Goal: Transaction & Acquisition: Obtain resource

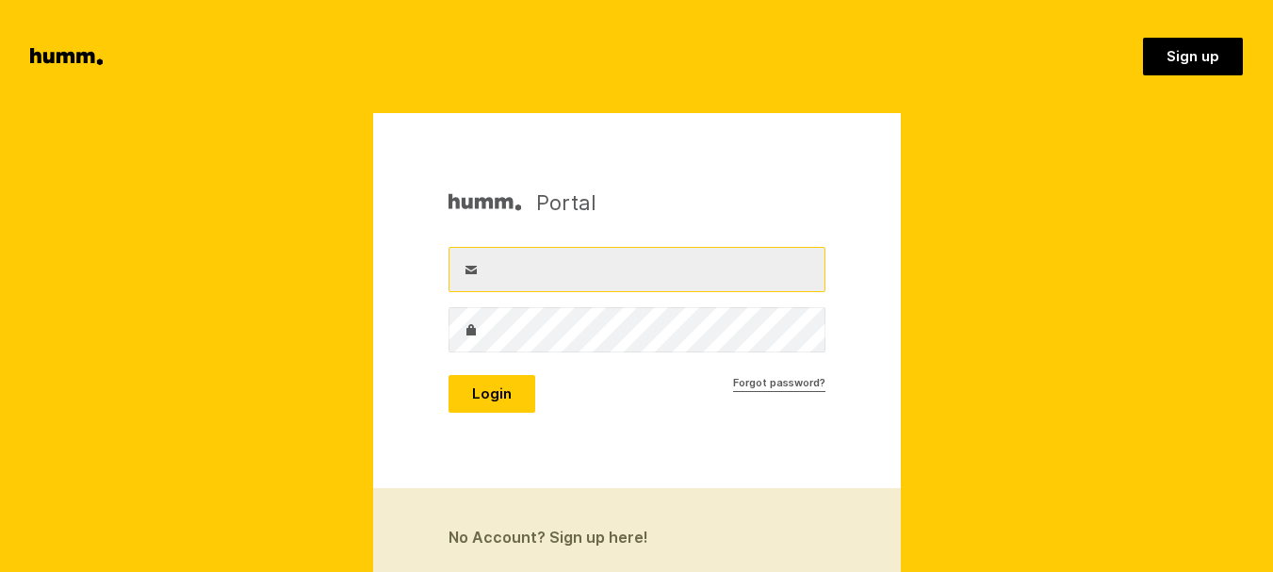
click at [542, 273] on input "Username" at bounding box center [637, 269] width 377 height 45
type input "info@goldenhive.co.nz"
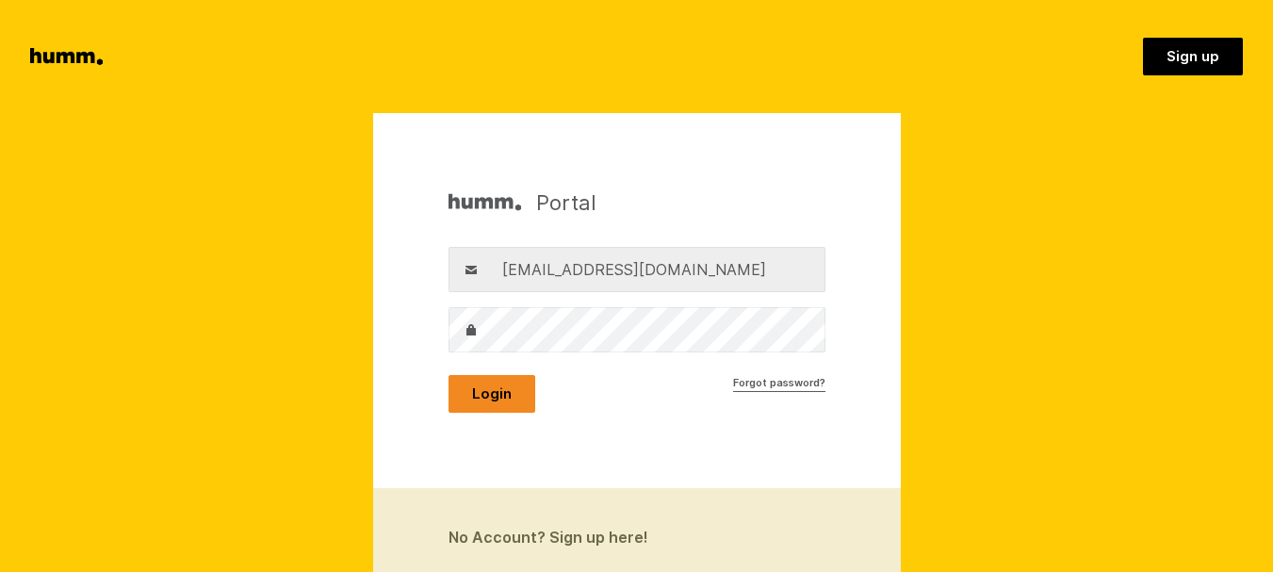
click at [478, 410] on button "Login" at bounding box center [492, 394] width 87 height 38
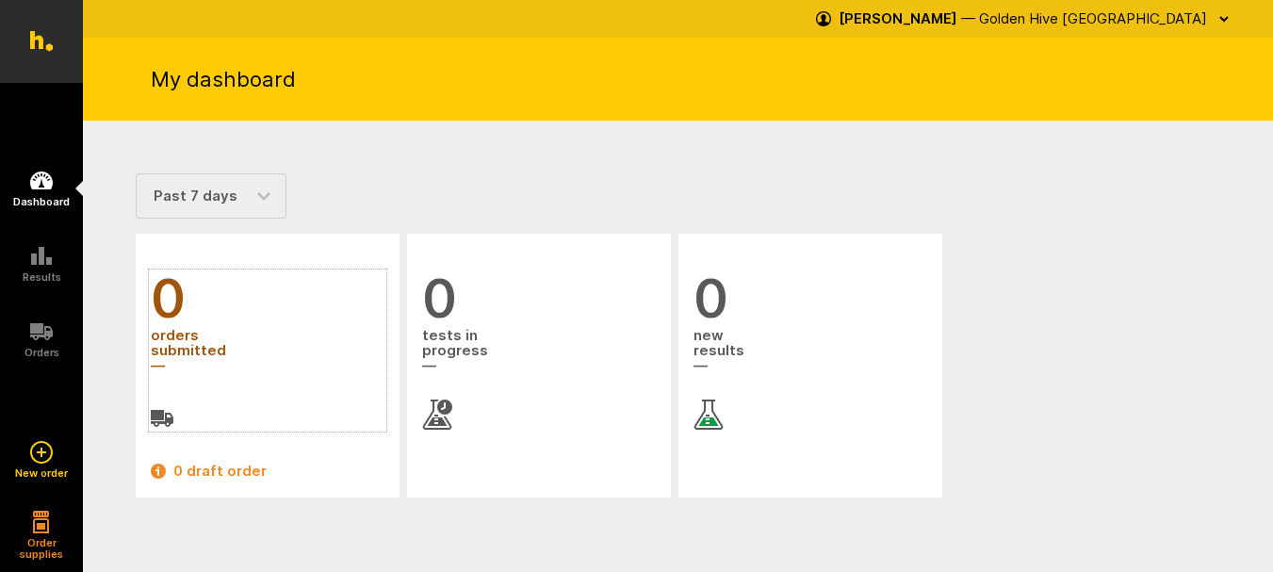
click at [180, 348] on span "orders submitted" at bounding box center [268, 351] width 234 height 51
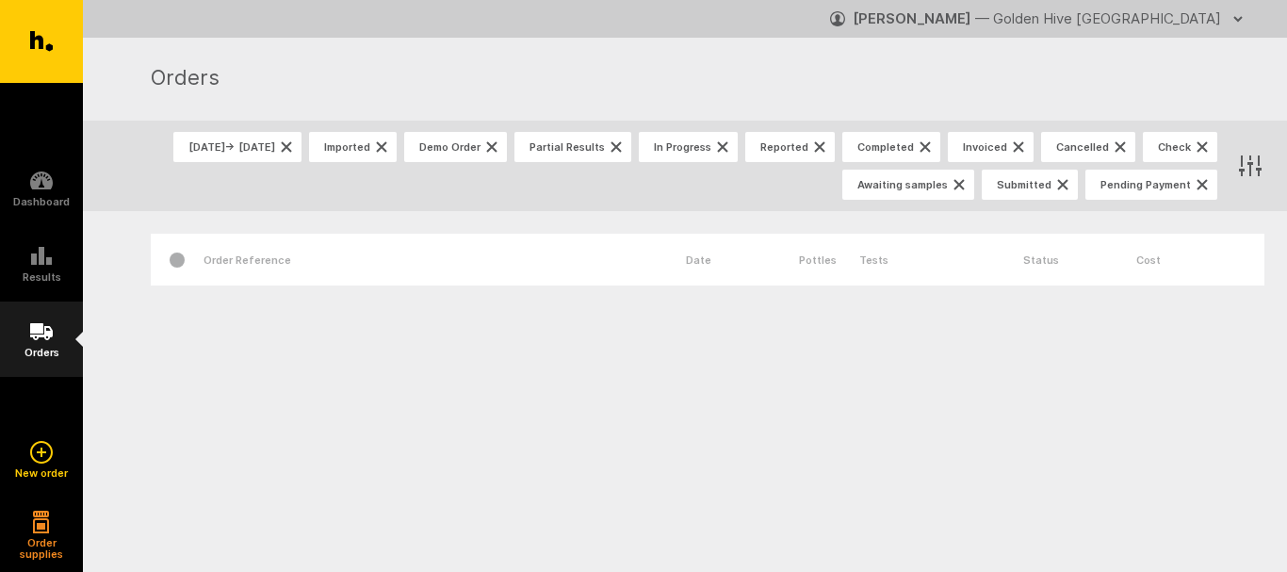
click at [34, 334] on icon at bounding box center [41, 331] width 23 height 17
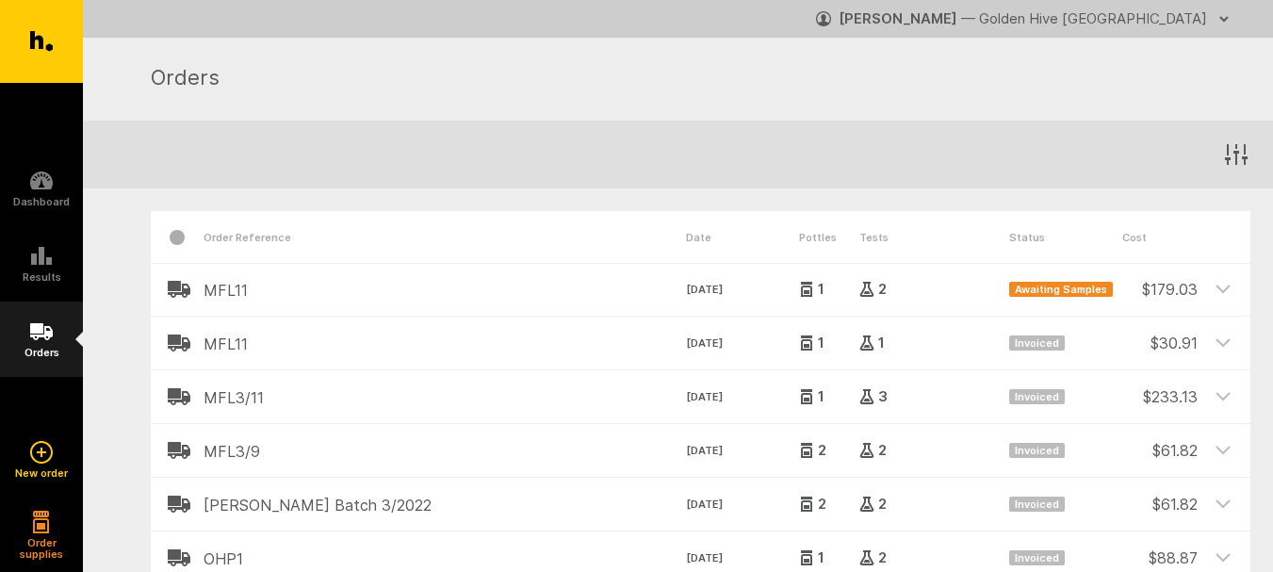
click at [35, 338] on icon at bounding box center [41, 331] width 23 height 17
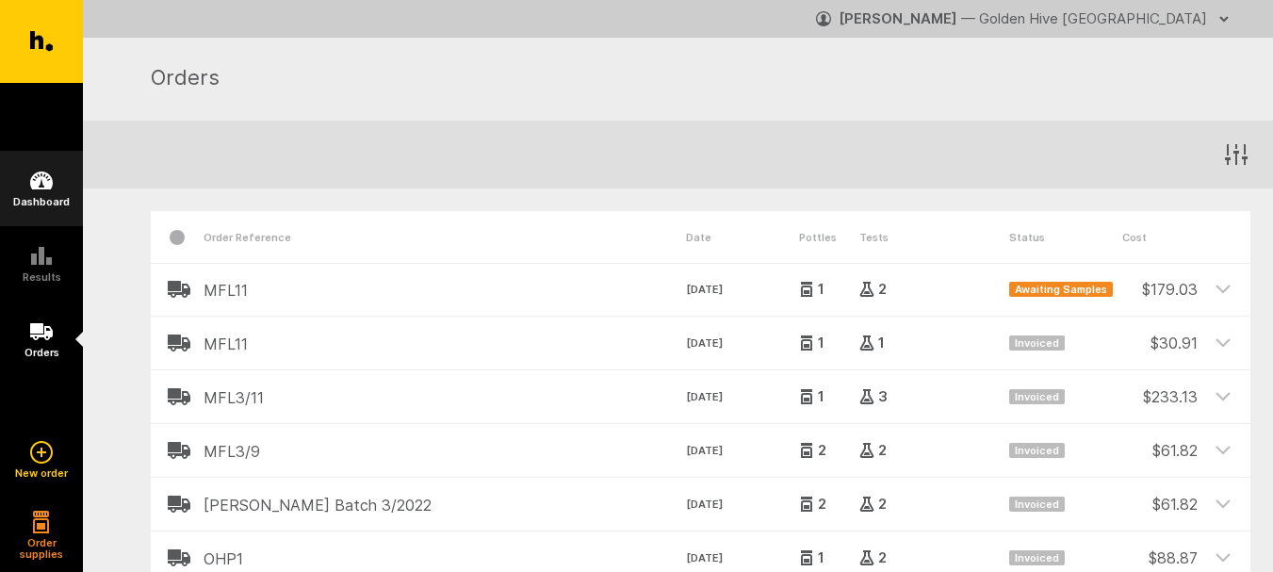
click at [53, 172] on link "Dashboard" at bounding box center [41, 188] width 83 height 75
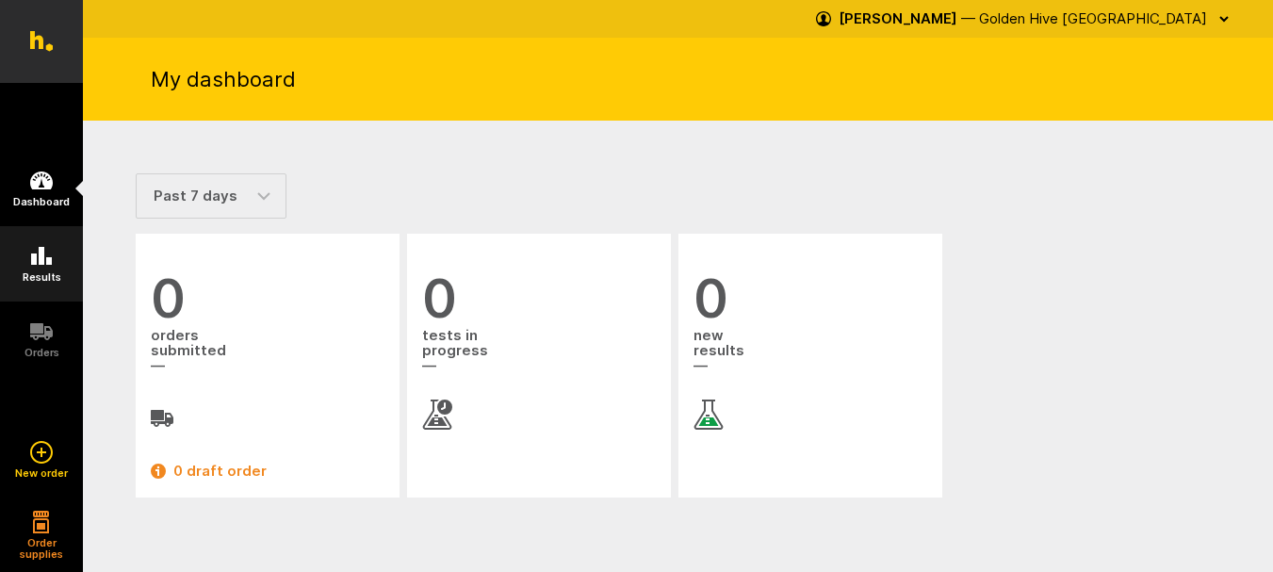
click at [25, 251] on link "Results" at bounding box center [41, 263] width 83 height 75
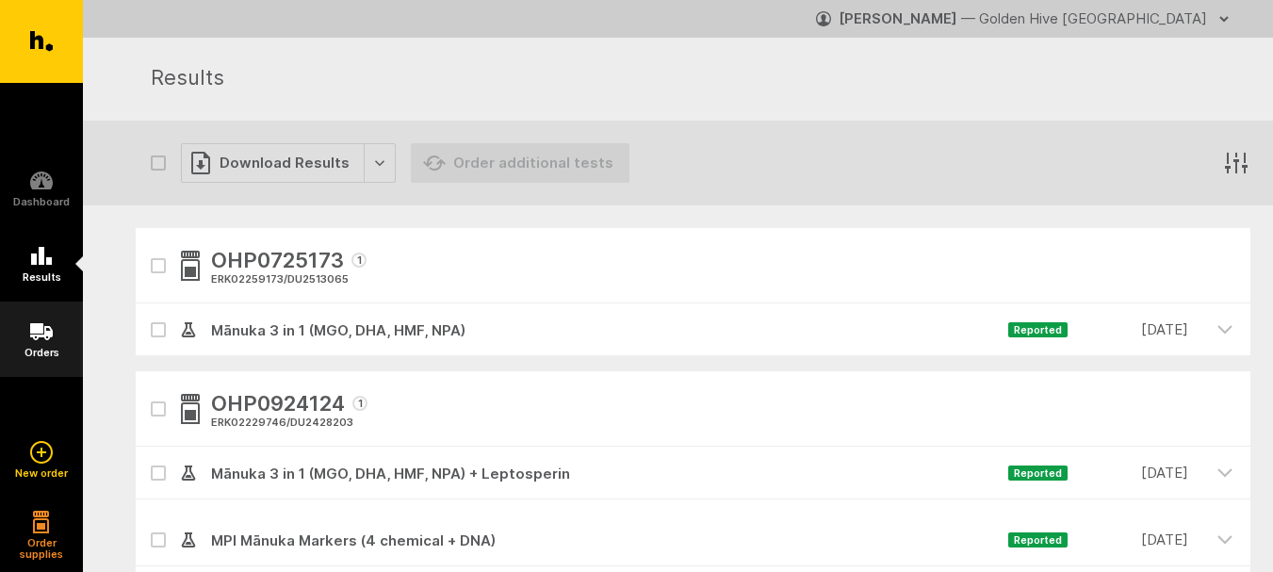
click at [48, 321] on icon at bounding box center [41, 331] width 23 height 23
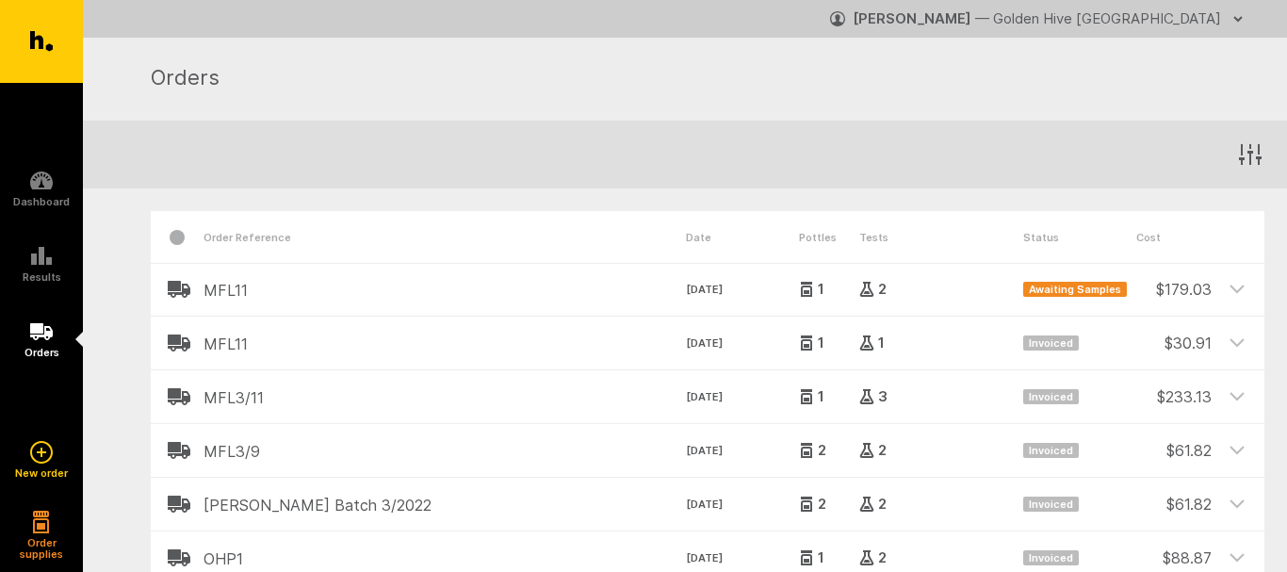
click at [41, 267] on icon at bounding box center [41, 256] width 23 height 23
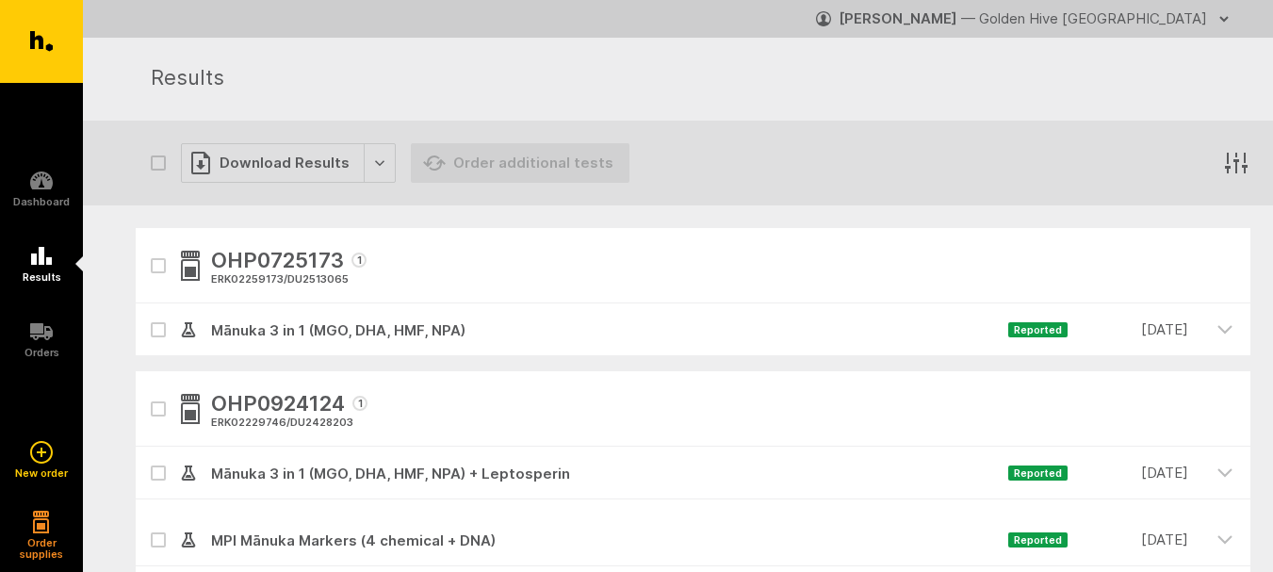
click at [157, 331] on icon at bounding box center [158, 330] width 11 height 8
click at [148, 316] on input "checkbox" at bounding box center [142, 309] width 12 height 12
checkbox input "true"
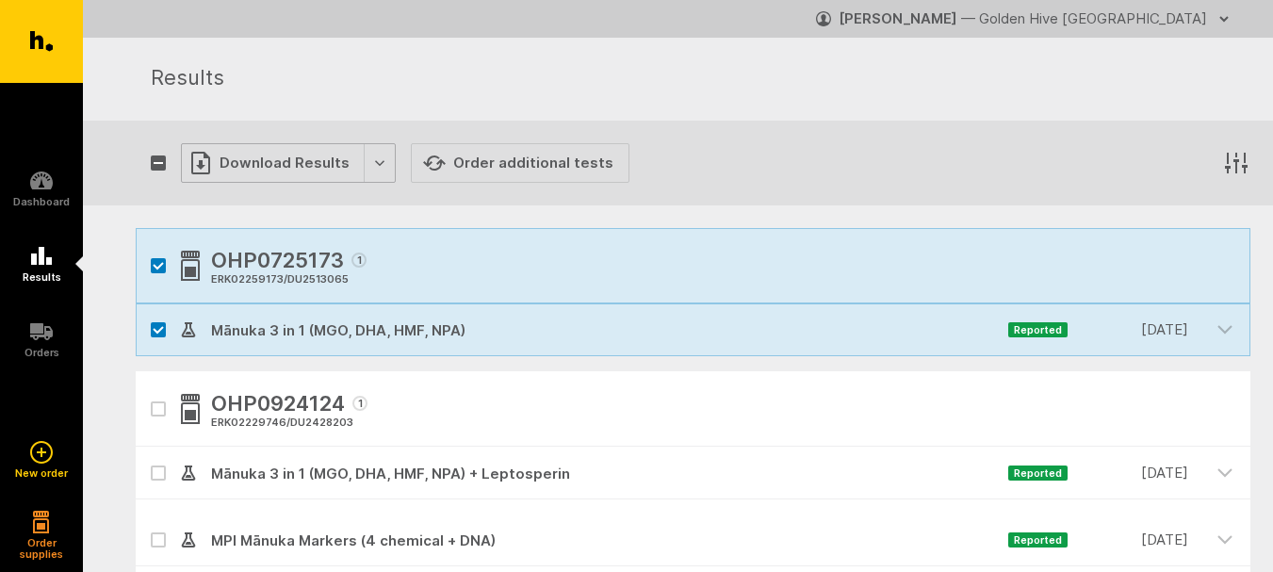
click at [291, 169] on div "Download Results" at bounding box center [288, 163] width 215 height 40
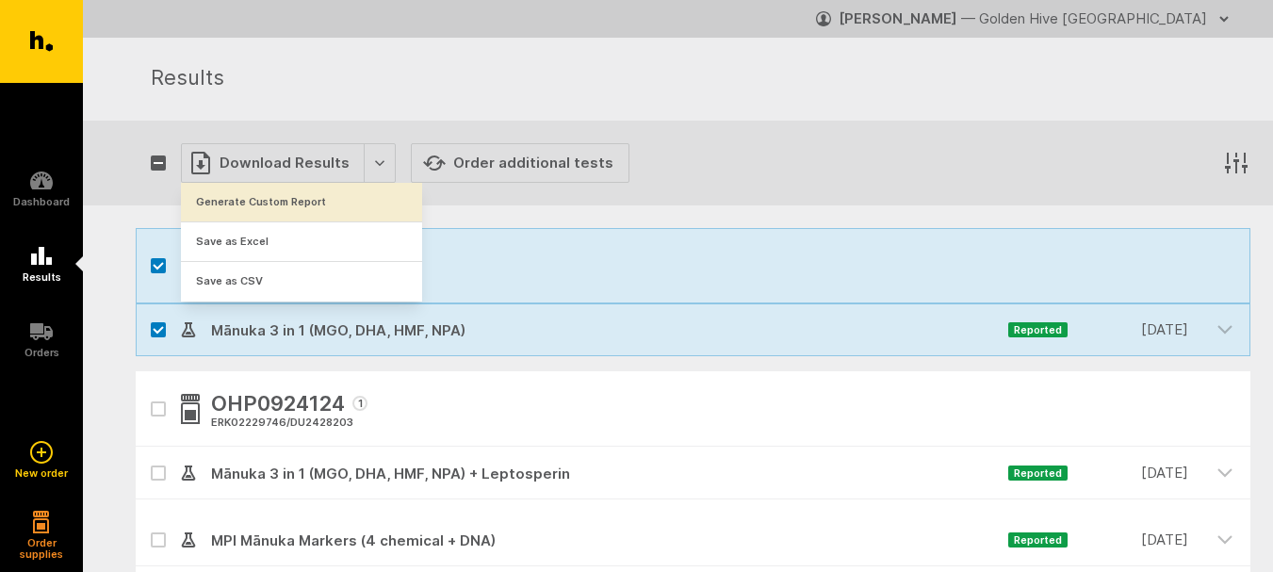
click at [269, 201] on button "Generate Custom Report" at bounding box center [301, 202] width 241 height 39
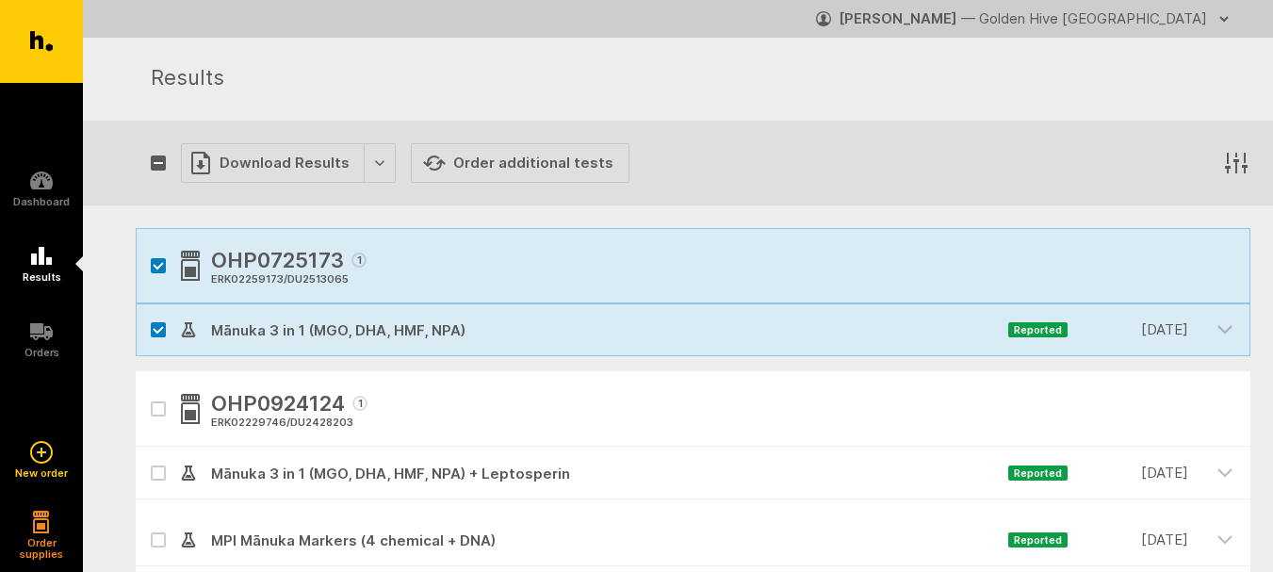
click at [159, 410] on icon "button" at bounding box center [158, 409] width 9 height 6
checkbox input "true"
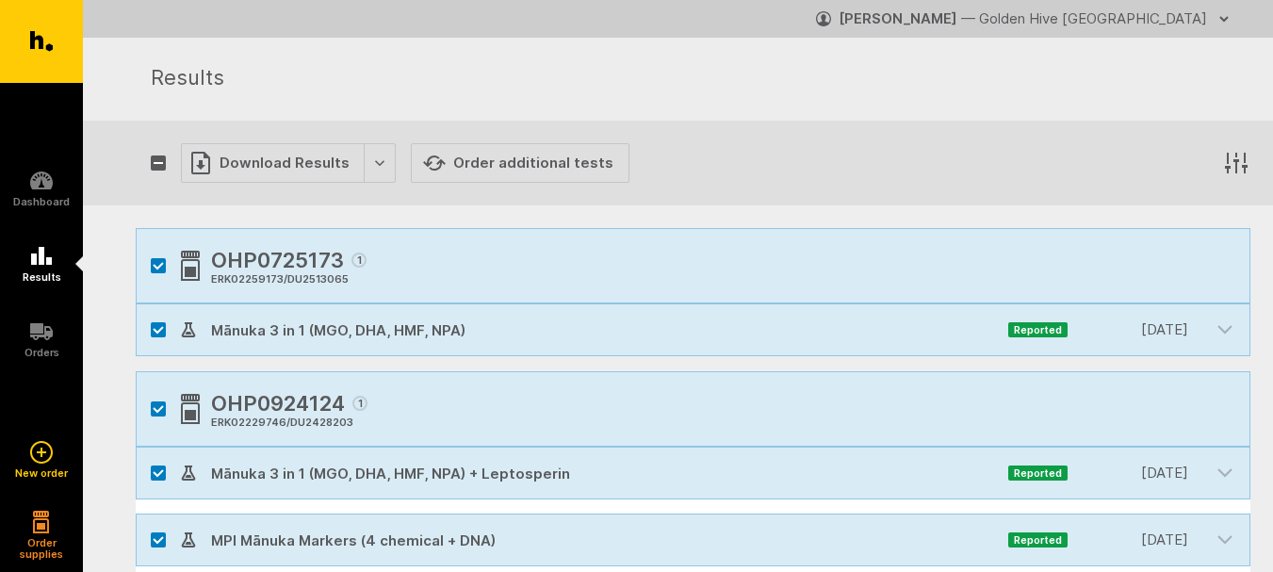
click at [164, 267] on button "button" at bounding box center [158, 265] width 15 height 15
checkbox input "false"
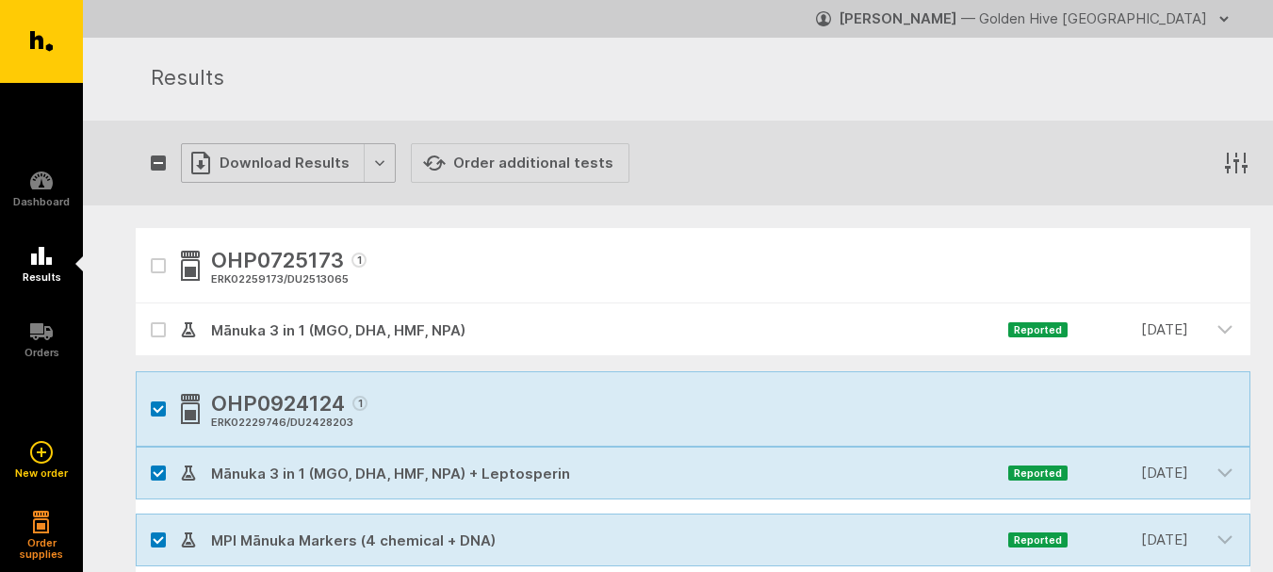
click at [269, 152] on div "Download Results" at bounding box center [288, 163] width 215 height 40
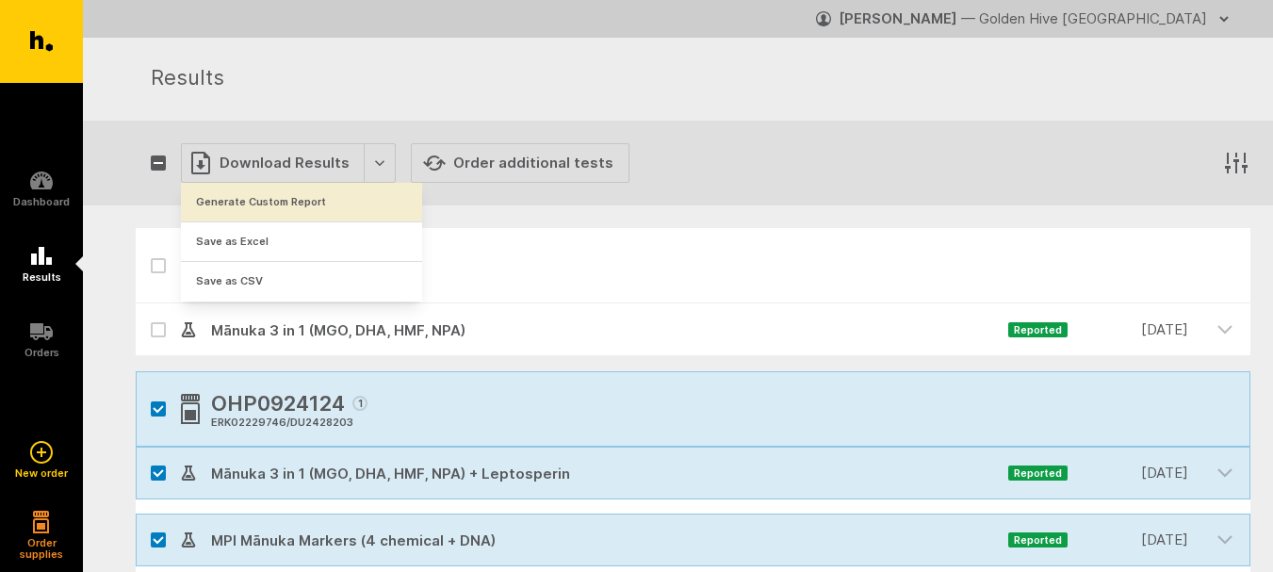
click at [275, 197] on button "Generate Custom Report" at bounding box center [301, 202] width 241 height 39
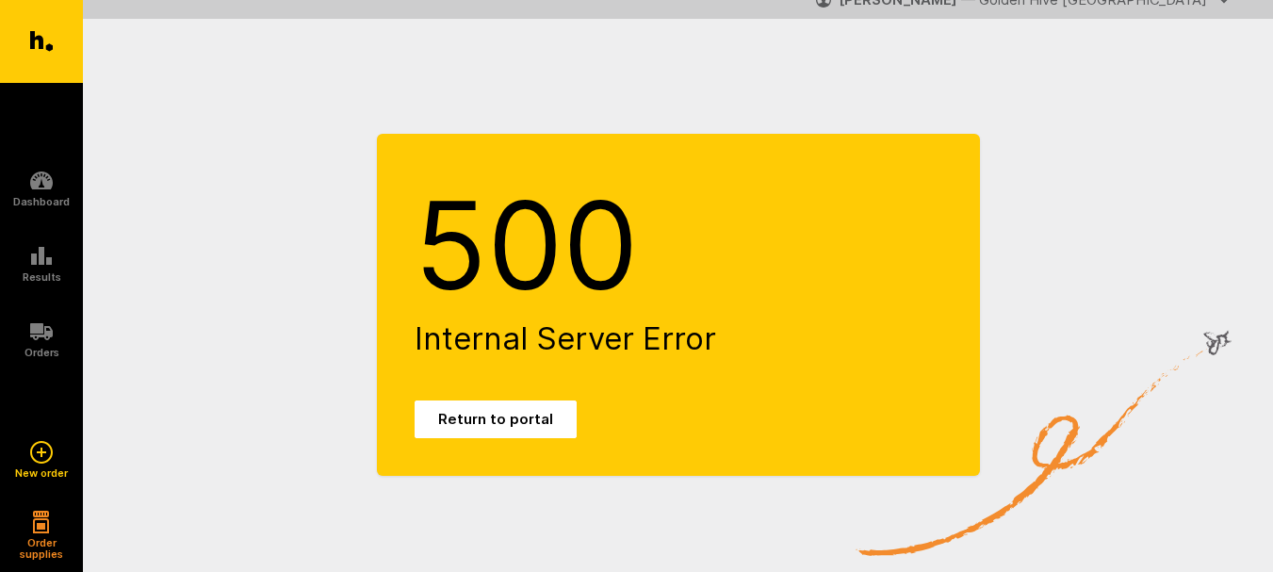
scroll to position [38, 0]
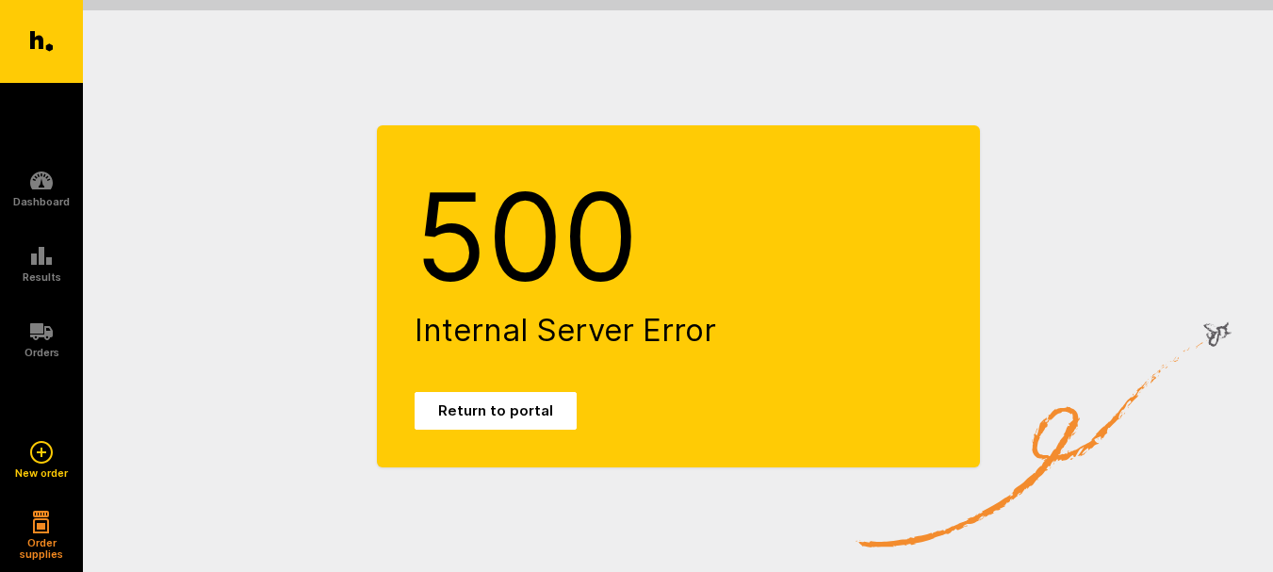
scroll to position [38, 0]
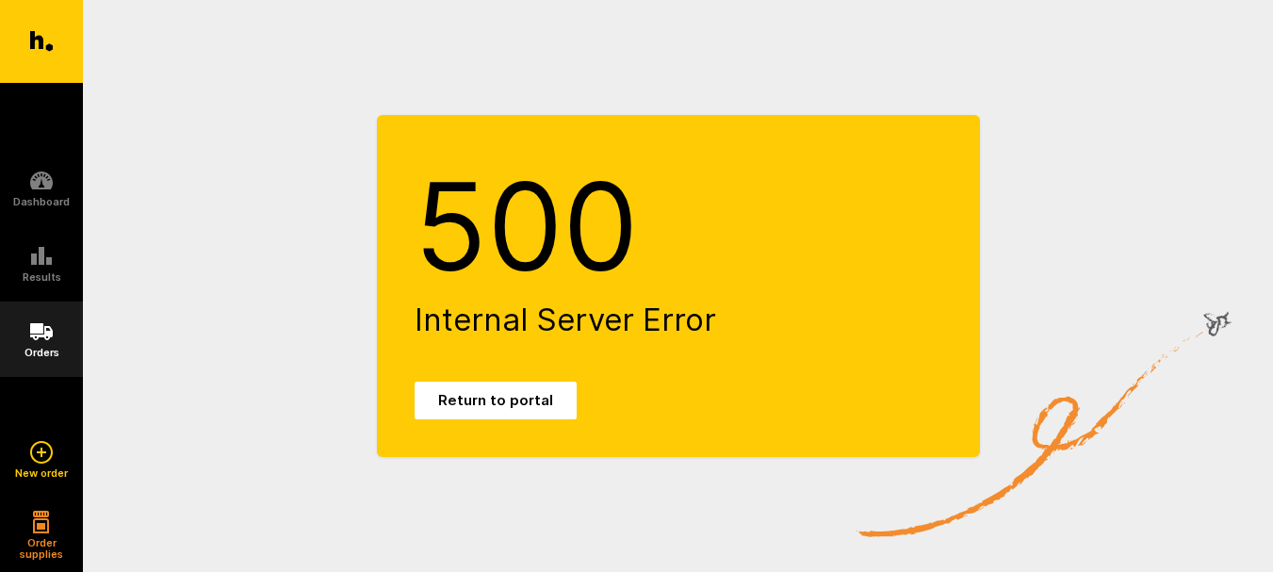
click at [42, 323] on icon at bounding box center [41, 331] width 23 height 23
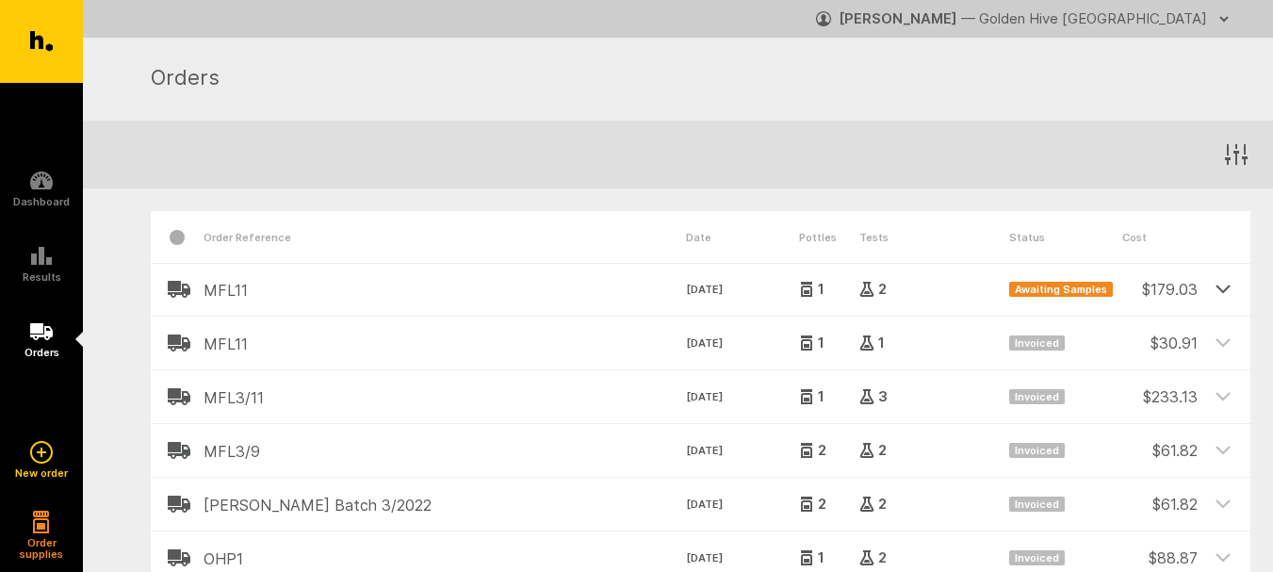
click at [1228, 287] on icon at bounding box center [1223, 289] width 13 height 7
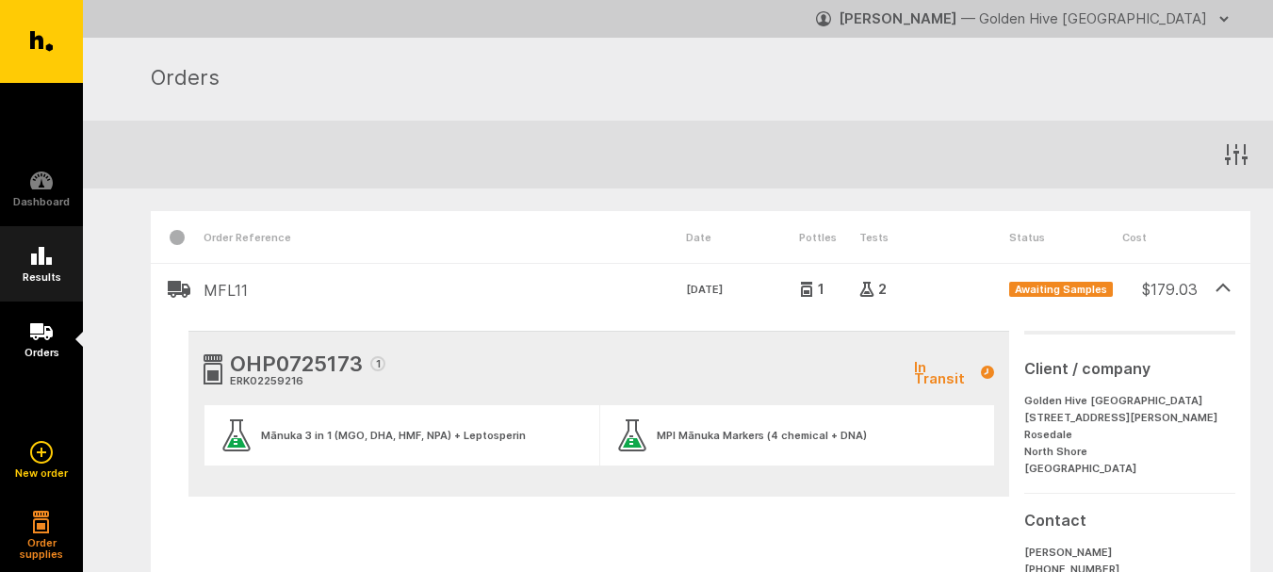
click at [52, 263] on icon at bounding box center [41, 256] width 21 height 18
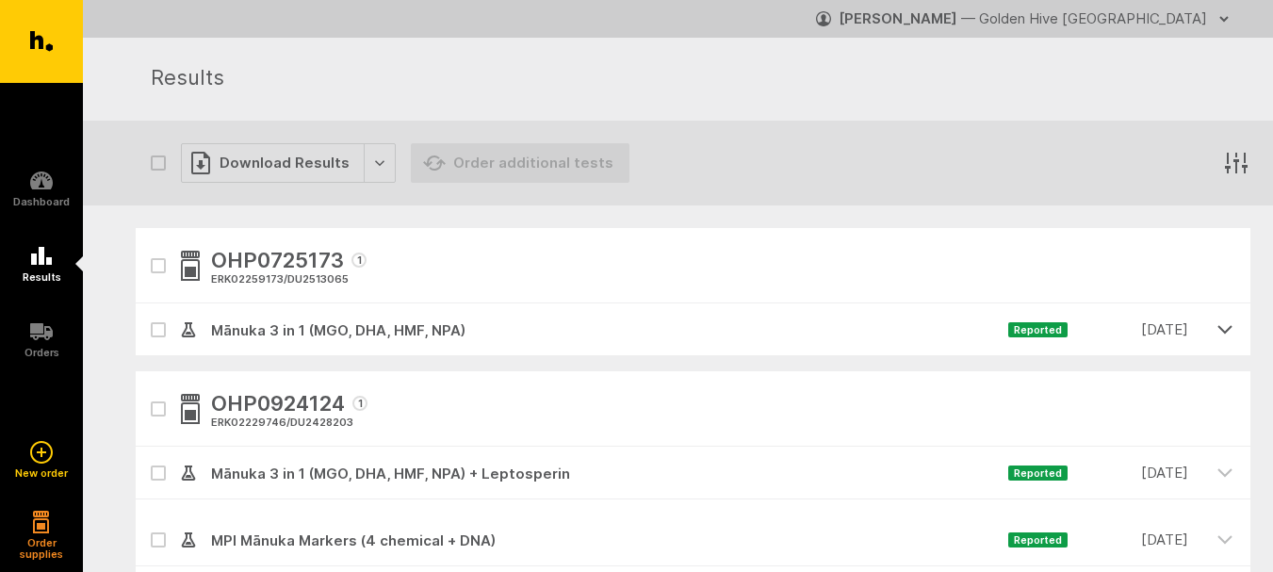
click at [1221, 334] on icon "button" at bounding box center [1225, 328] width 17 height 17
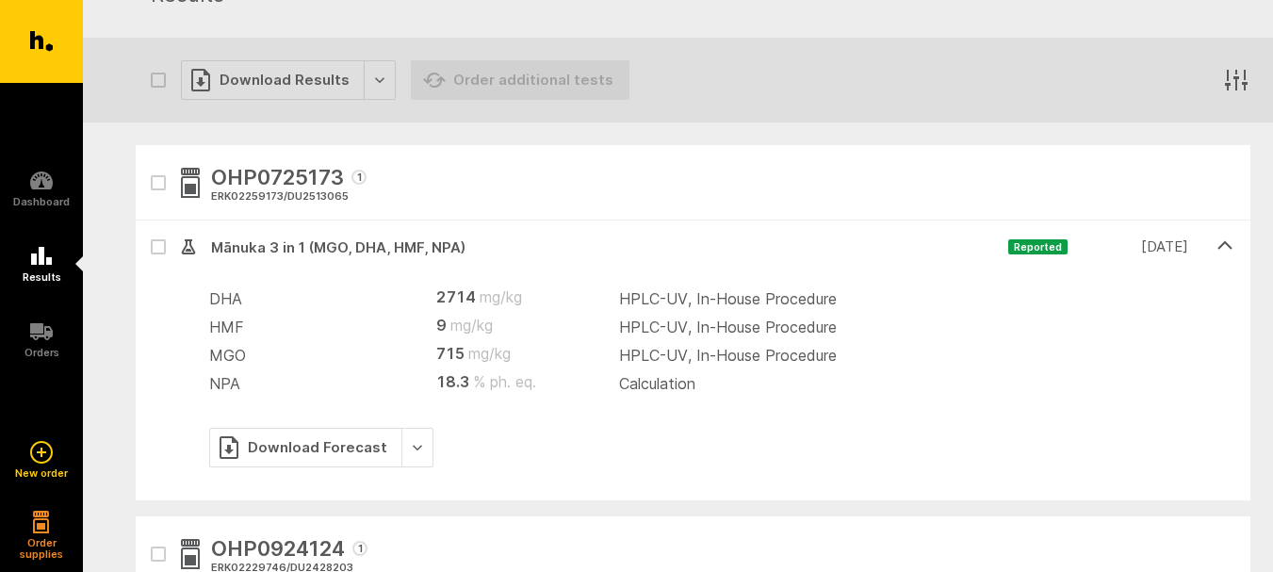
scroll to position [94, 0]
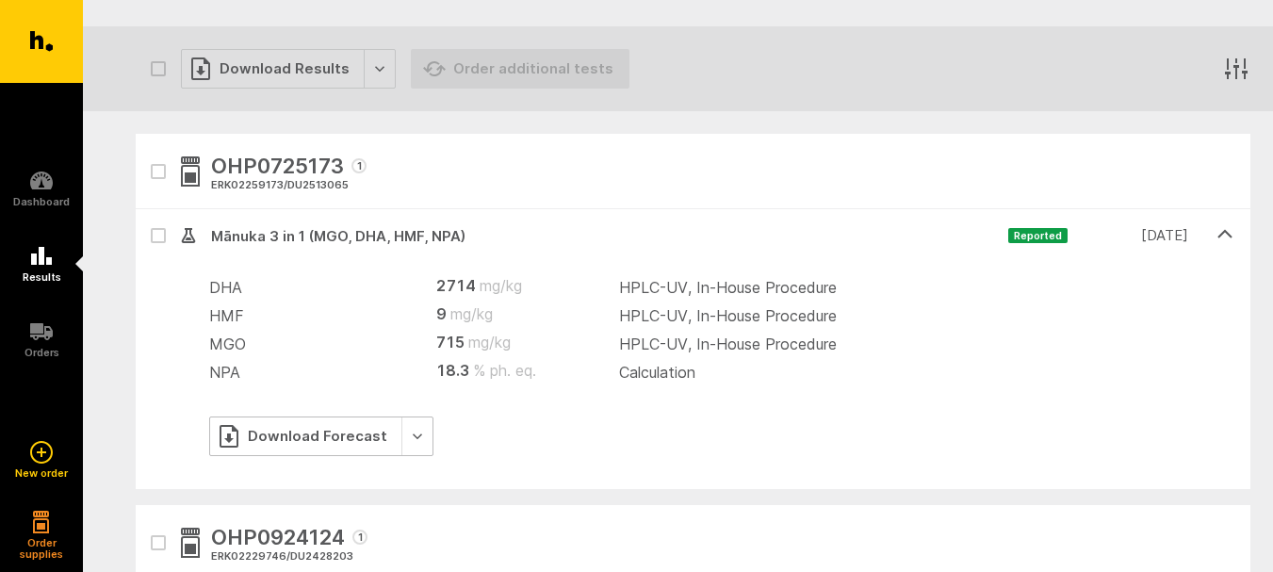
click at [405, 442] on div "Download Forecast" at bounding box center [321, 437] width 224 height 40
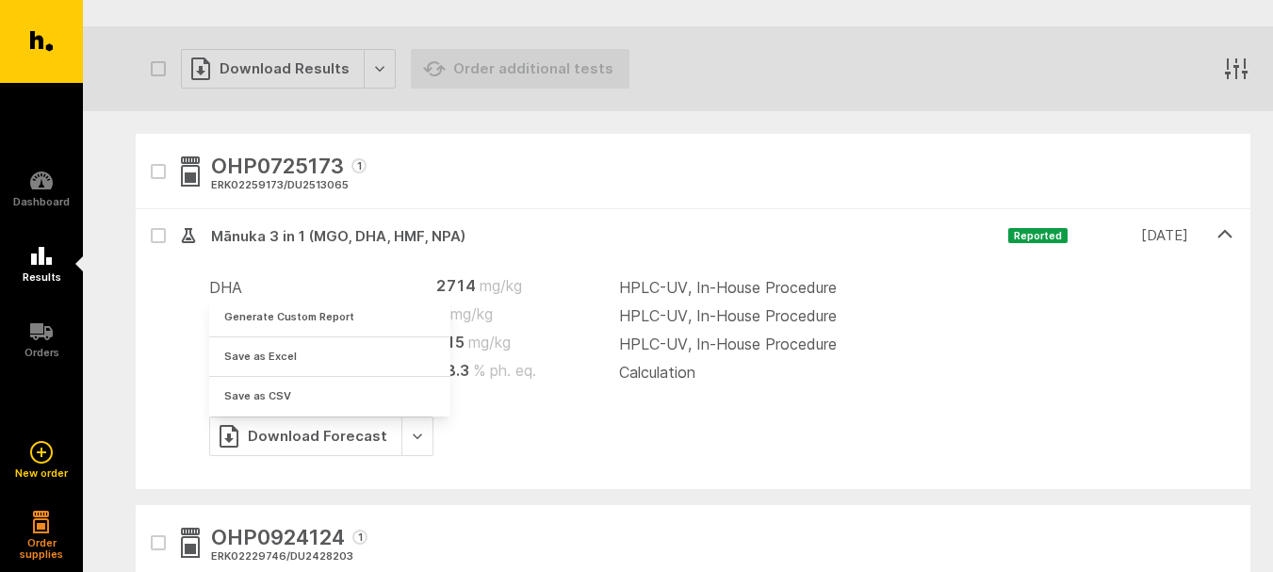
click at [545, 435] on div "Download Forecast" at bounding box center [721, 437] width 1025 height 40
click at [612, 431] on div "Download Forecast" at bounding box center [721, 437] width 1025 height 40
click at [873, 328] on td "HPLC-UV, In-House Procedure" at bounding box center [926, 316] width 615 height 28
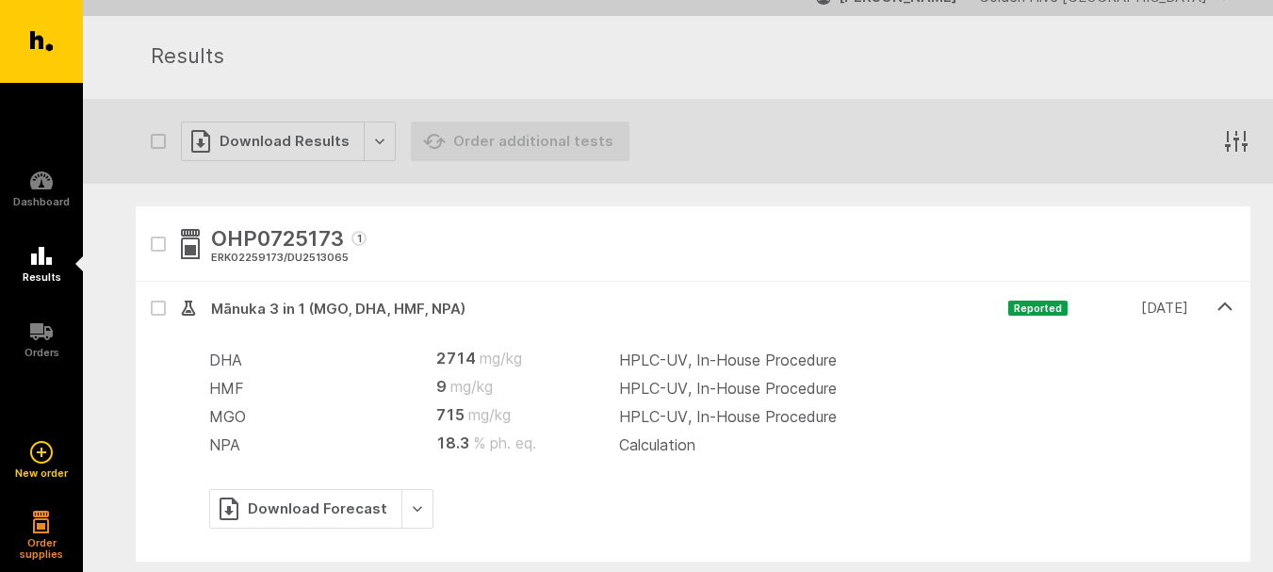
scroll to position [0, 0]
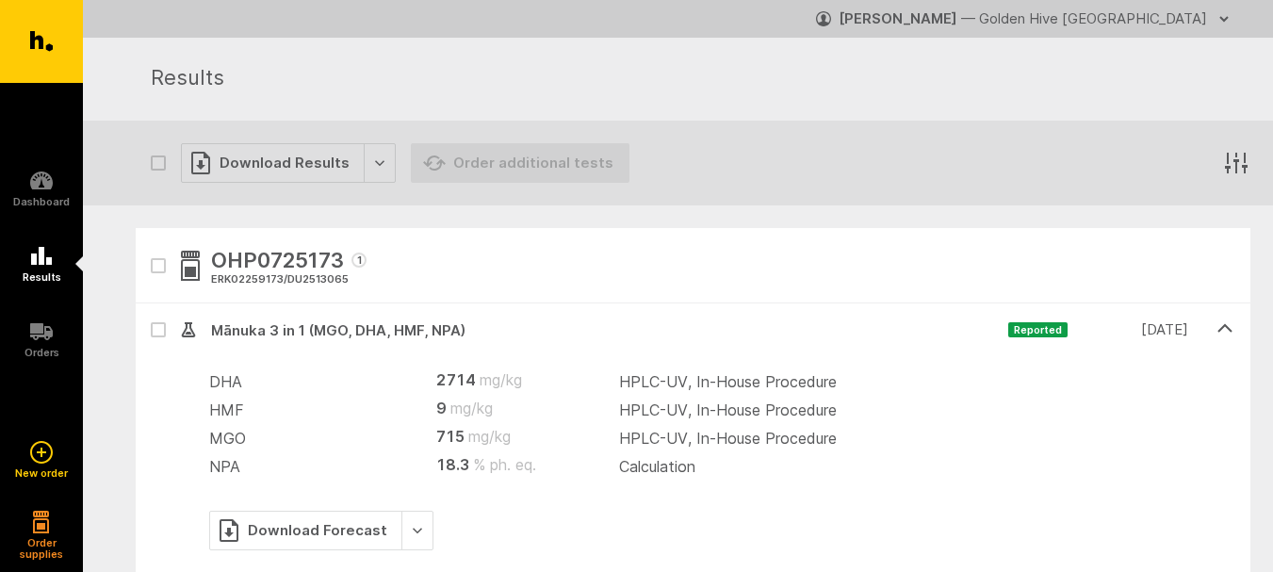
click at [1222, 19] on icon "button" at bounding box center [1225, 19] width 8 height 4
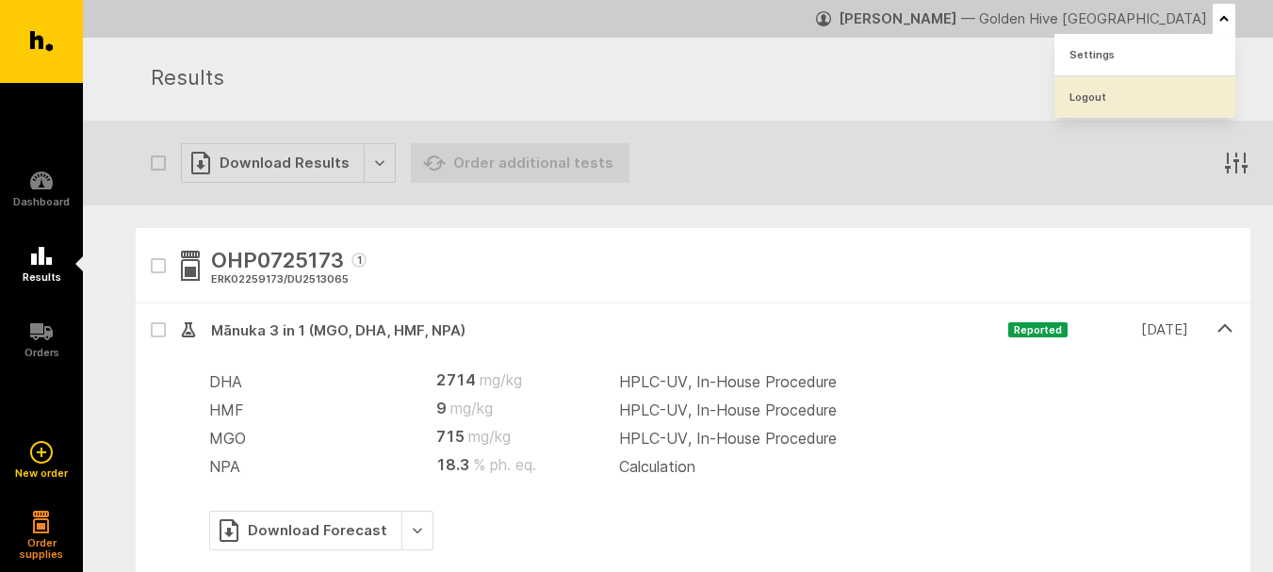
click at [1095, 92] on link "Logout" at bounding box center [1145, 96] width 181 height 41
